Goal: Information Seeking & Learning: Learn about a topic

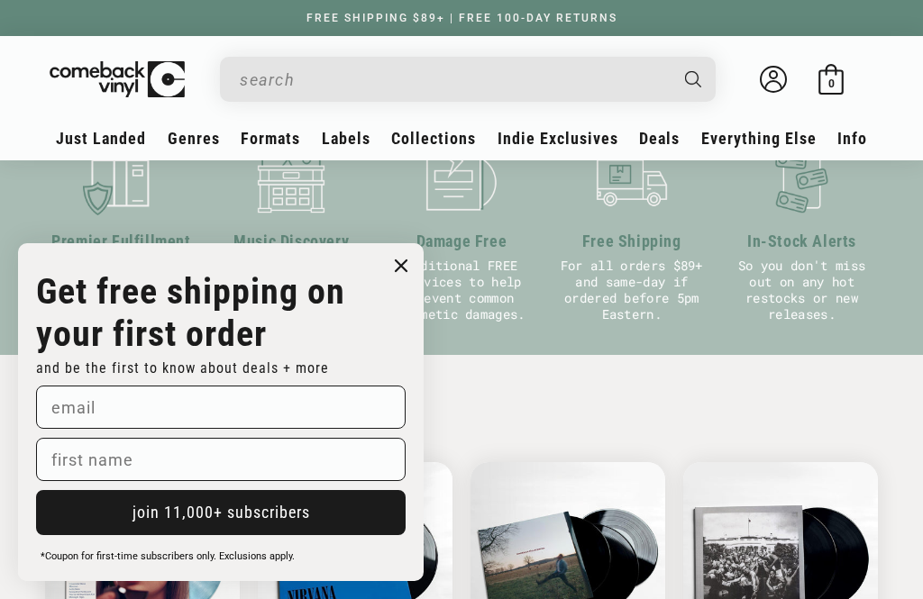
scroll to position [698, 0]
click at [407, 252] on icon "Close dialog" at bounding box center [401, 265] width 27 height 27
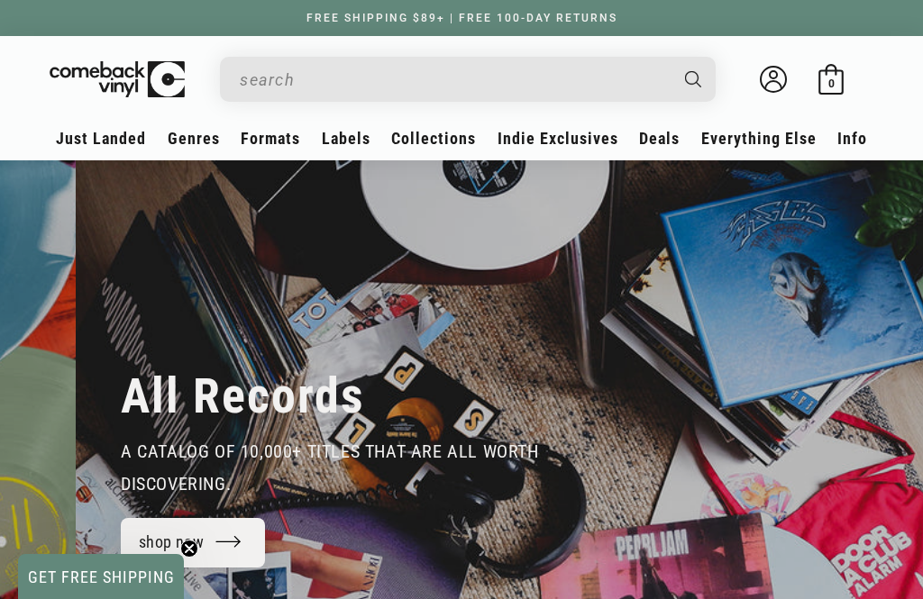
scroll to position [0, 1846]
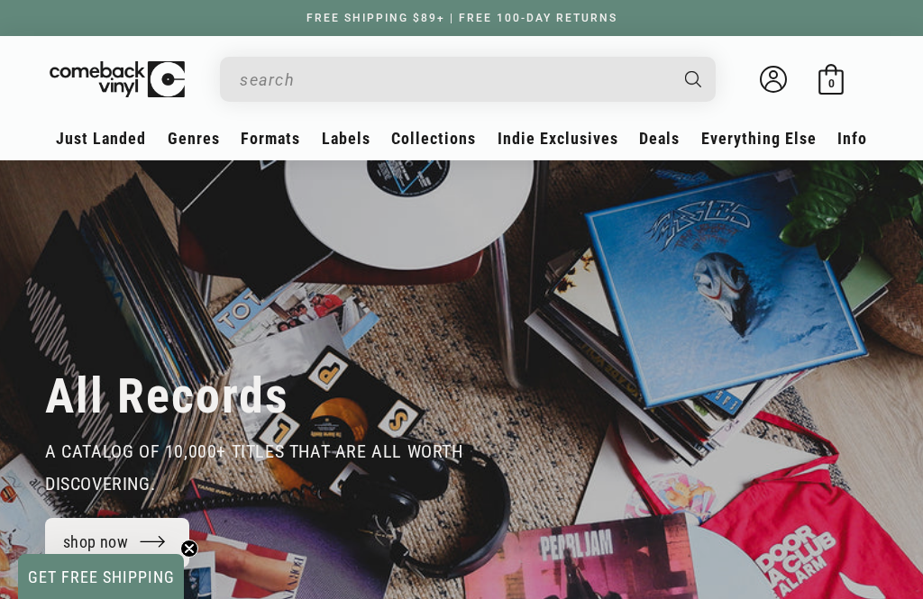
click at [385, 291] on link "About Us" at bounding box center [460, 285] width 271 height 31
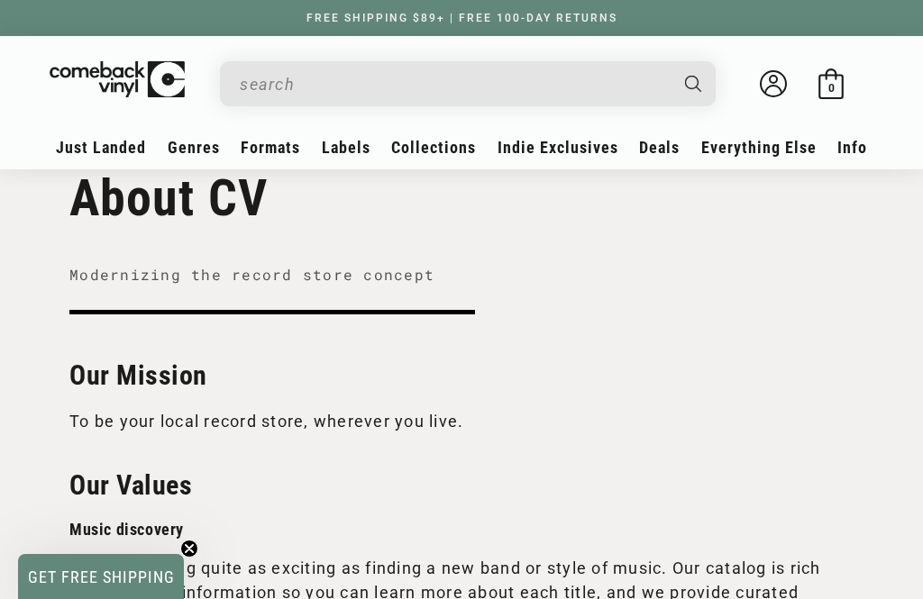
scroll to position [71, 0]
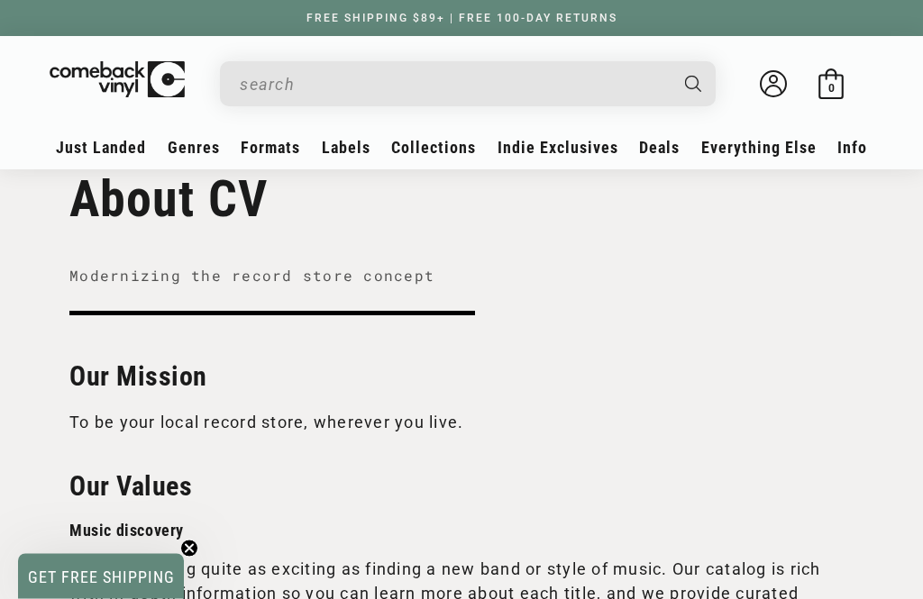
click at [336, 83] on input "When autocomplete results are available use up and down arrows to review and en…" at bounding box center [453, 84] width 427 height 37
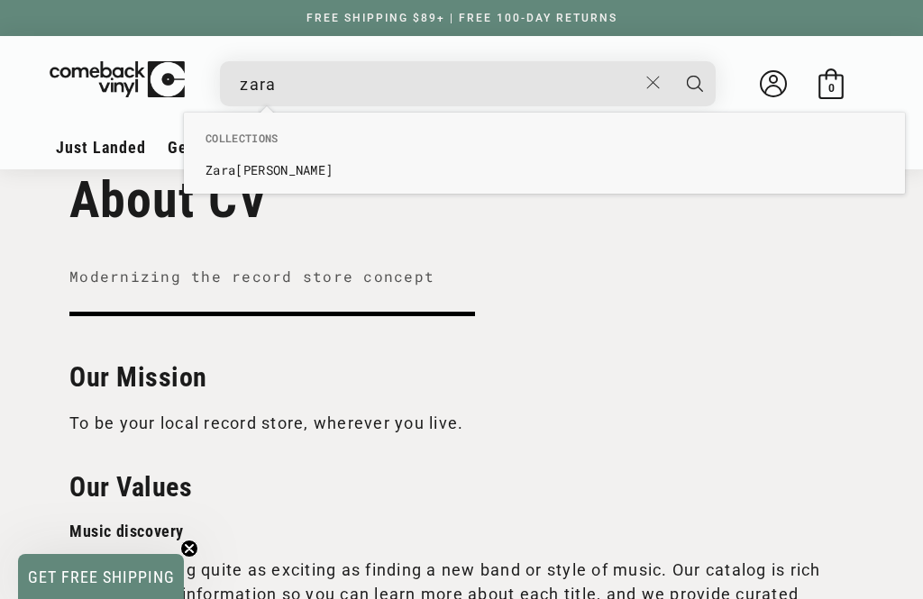
type input "zara"
click at [273, 178] on link "Zara Larsson" at bounding box center [545, 170] width 678 height 18
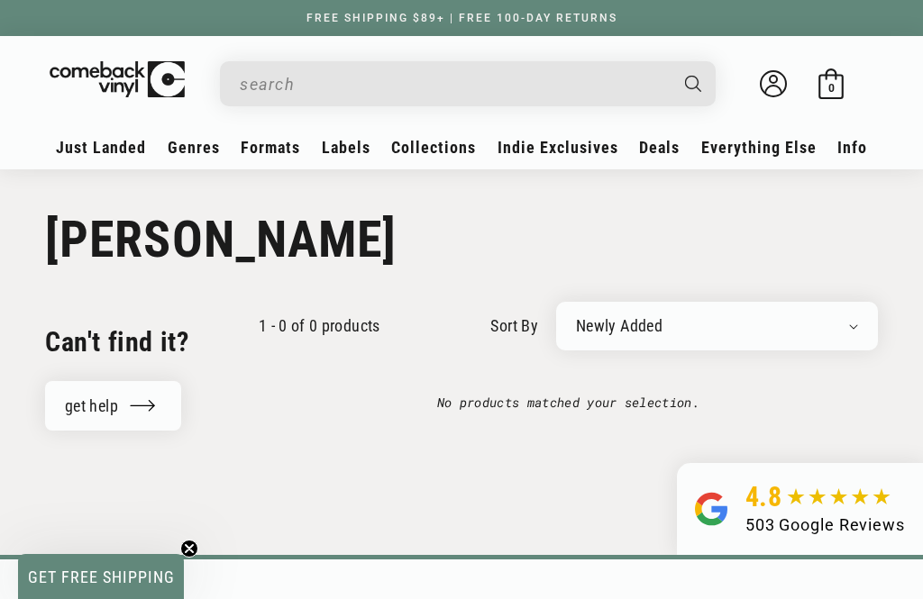
click at [269, 483] on link "Heavy Metal" at bounding box center [277, 488] width 149 height 31
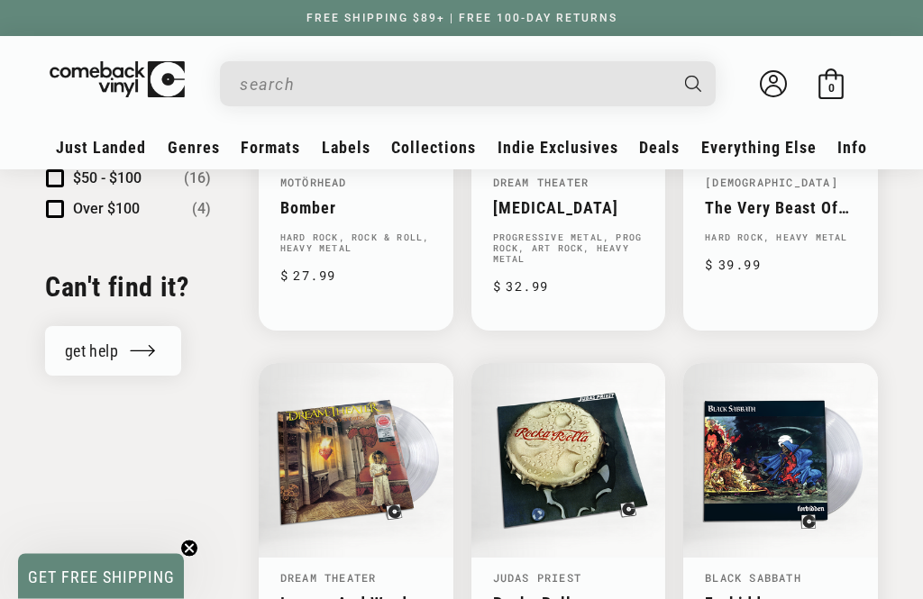
scroll to position [1961, 0]
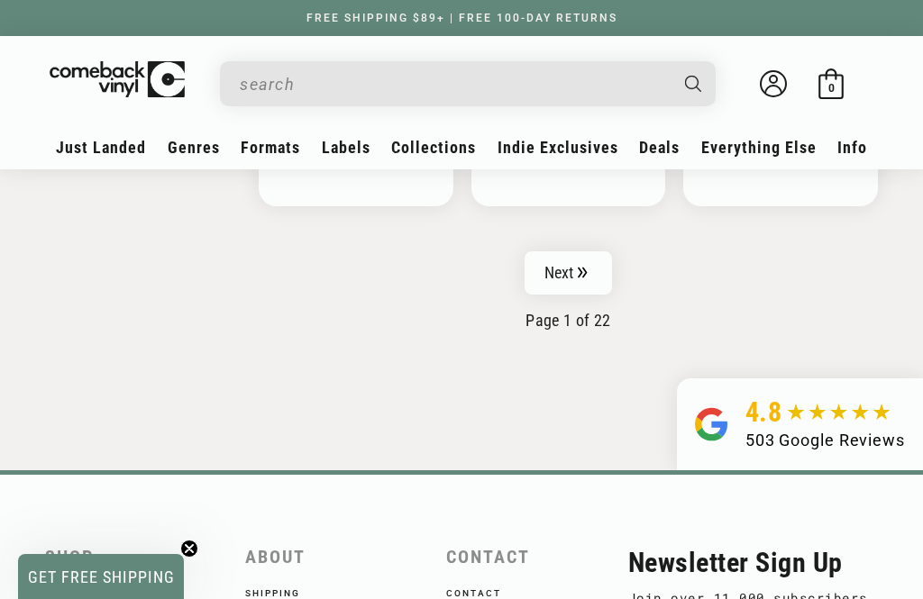
scroll to position [2793, 0]
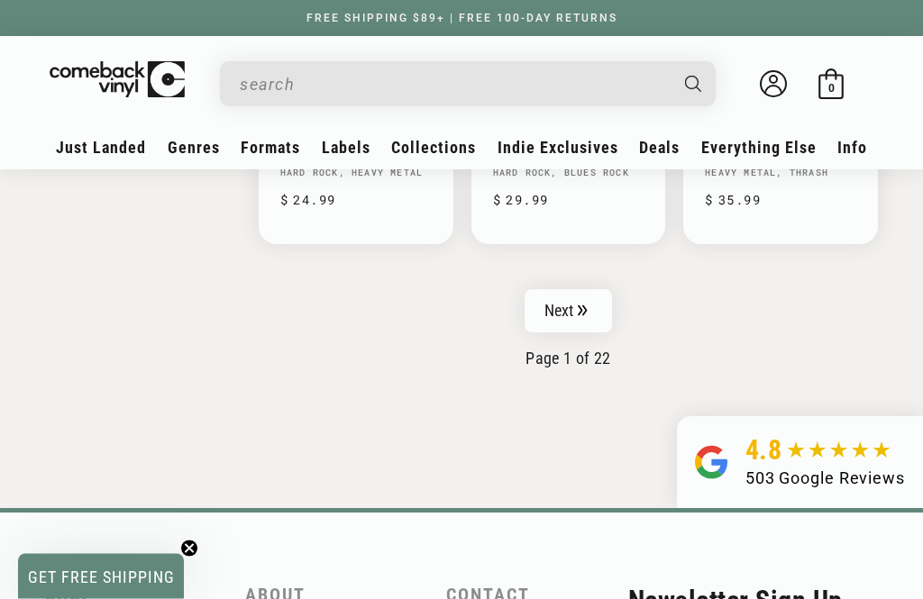
click at [579, 306] on icon "Pagination" at bounding box center [583, 312] width 10 height 12
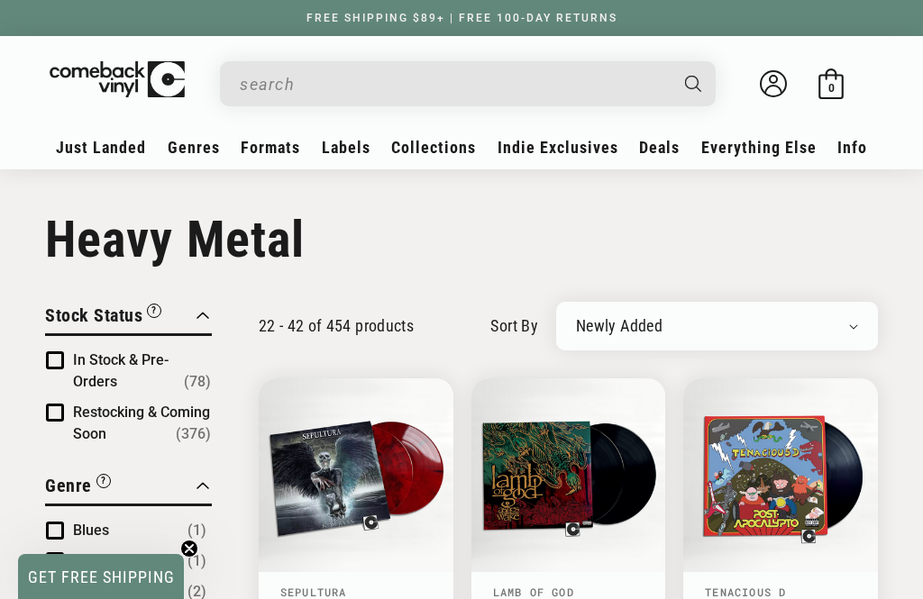
click at [354, 74] on input "When autocomplete results are available use up and down arrows to review and en…" at bounding box center [453, 84] width 427 height 37
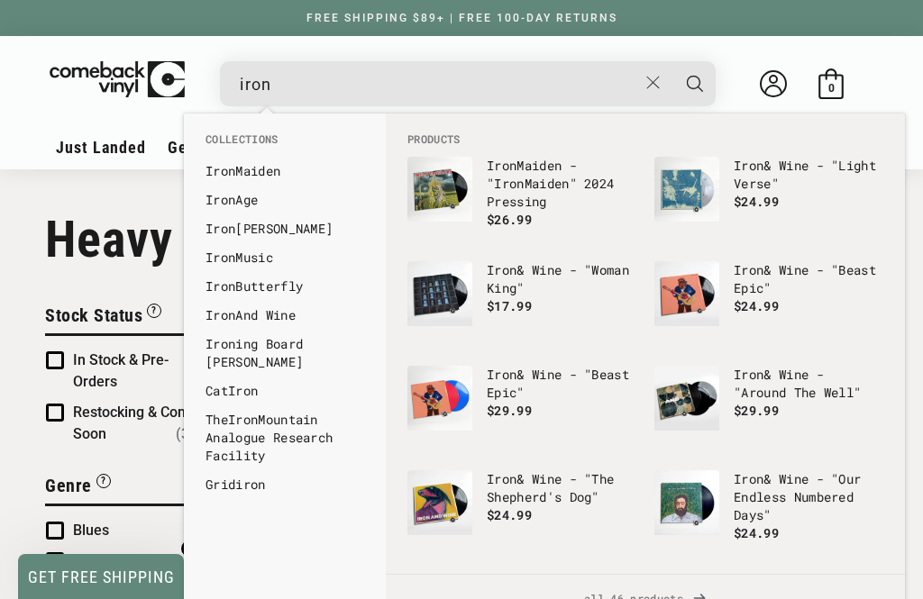
type input "iron"
click at [274, 169] on link "Iron Maiden" at bounding box center [285, 171] width 159 height 18
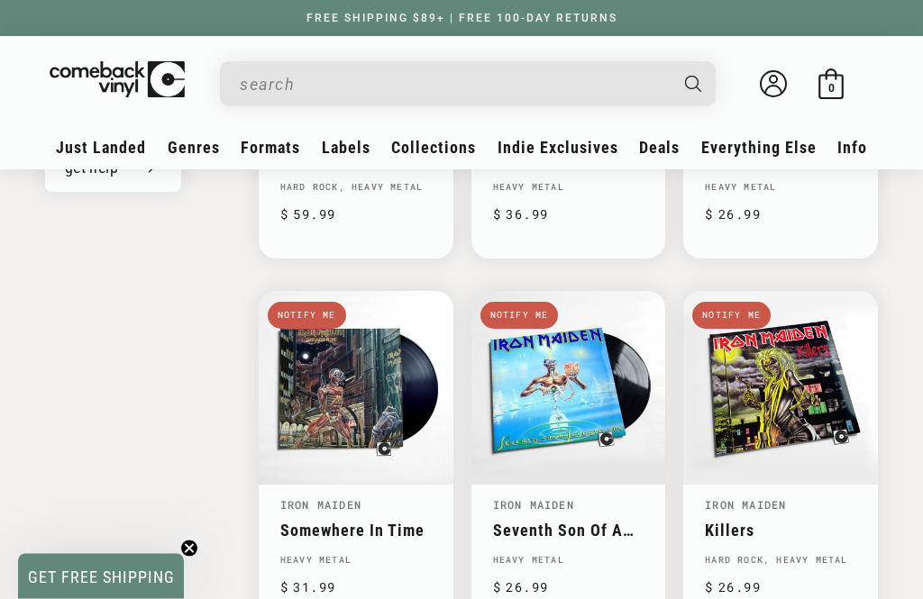
scroll to position [1594, 0]
click at [564, 521] on link "Seventh Son Of A Seventh Son" at bounding box center [568, 530] width 151 height 19
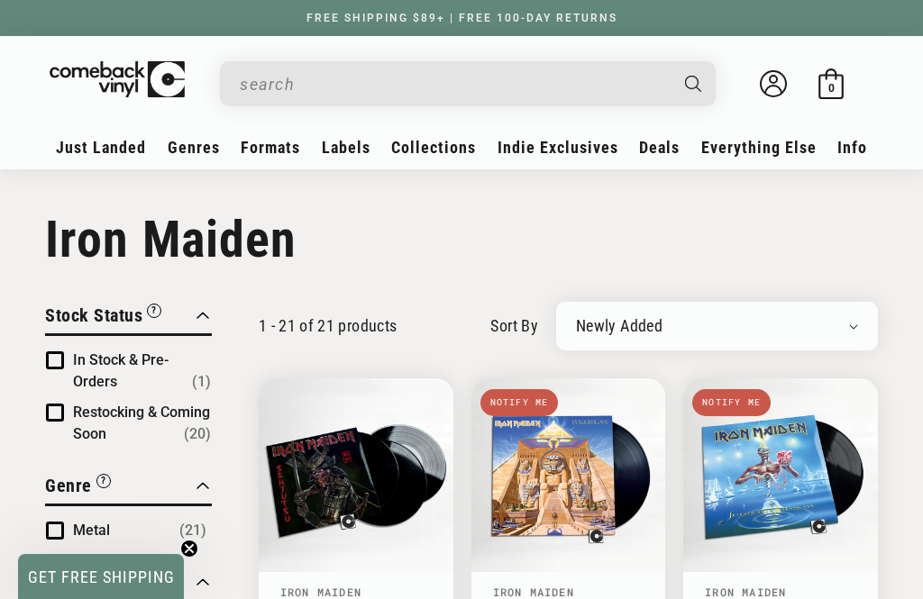
click at [255, 68] on input "When autocomplete results are available use up and down arrows to review and en…" at bounding box center [453, 84] width 427 height 37
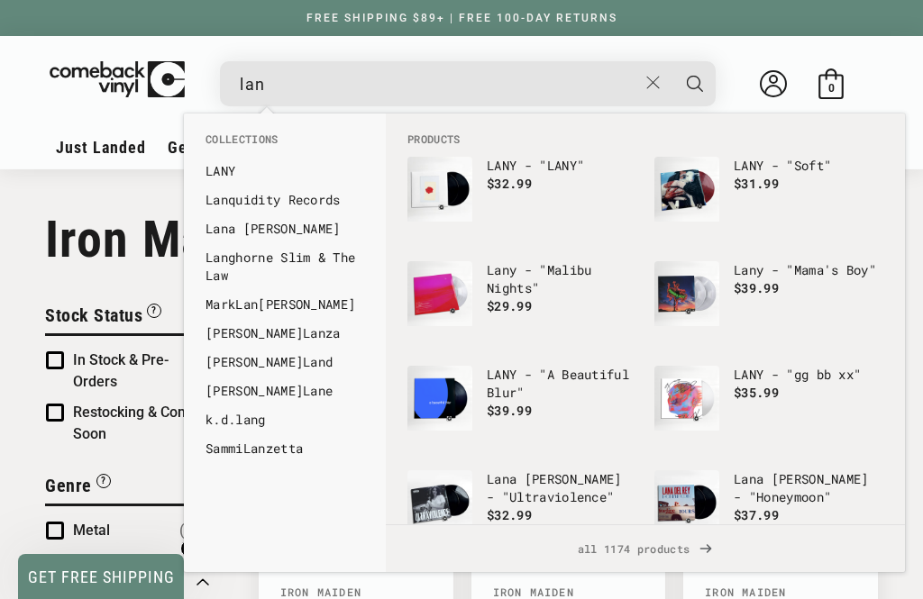
type input "lan"
click at [292, 229] on link "Lan a Del Rey" at bounding box center [285, 229] width 159 height 18
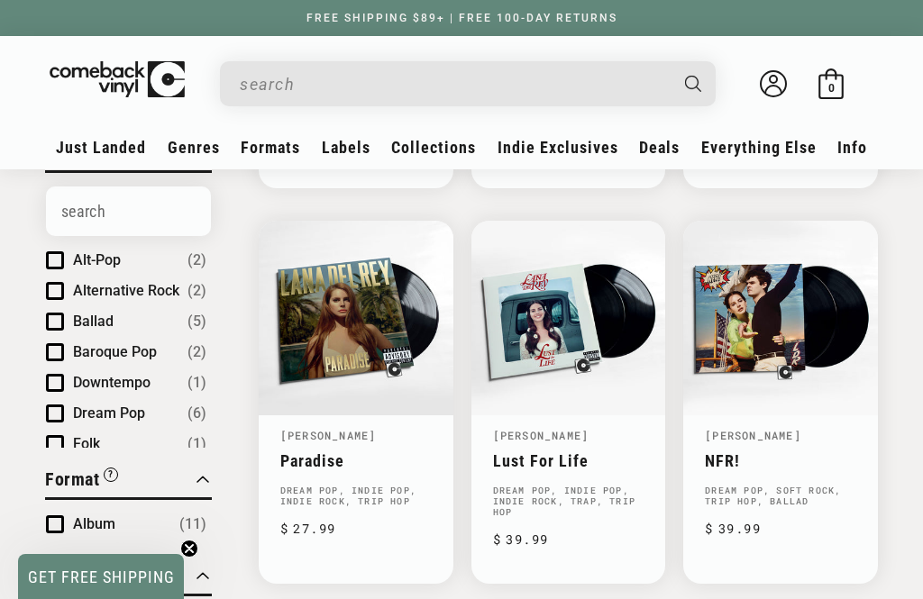
scroll to position [552, 0]
